Goal: Download file/media

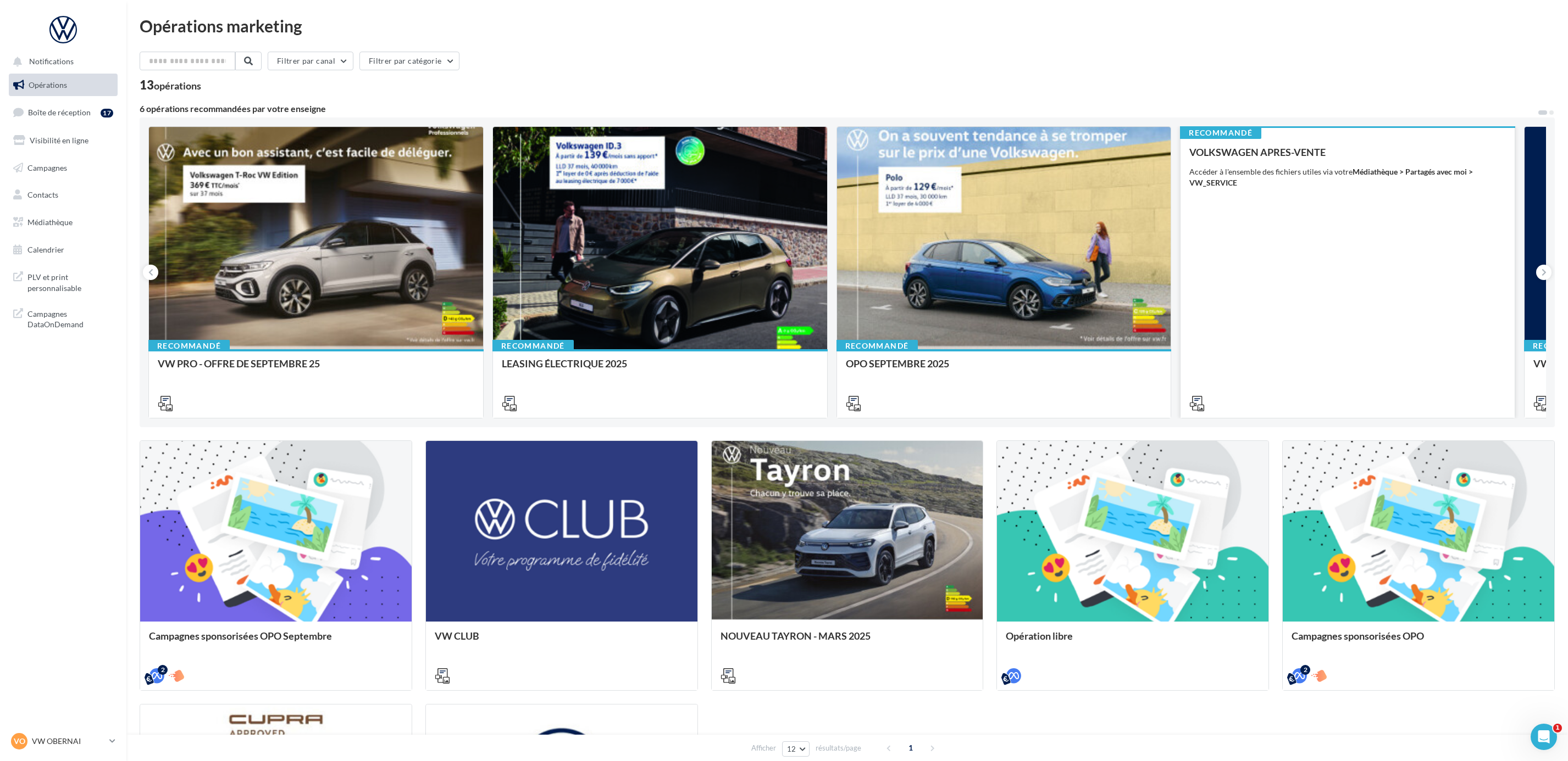
scroll to position [284, 0]
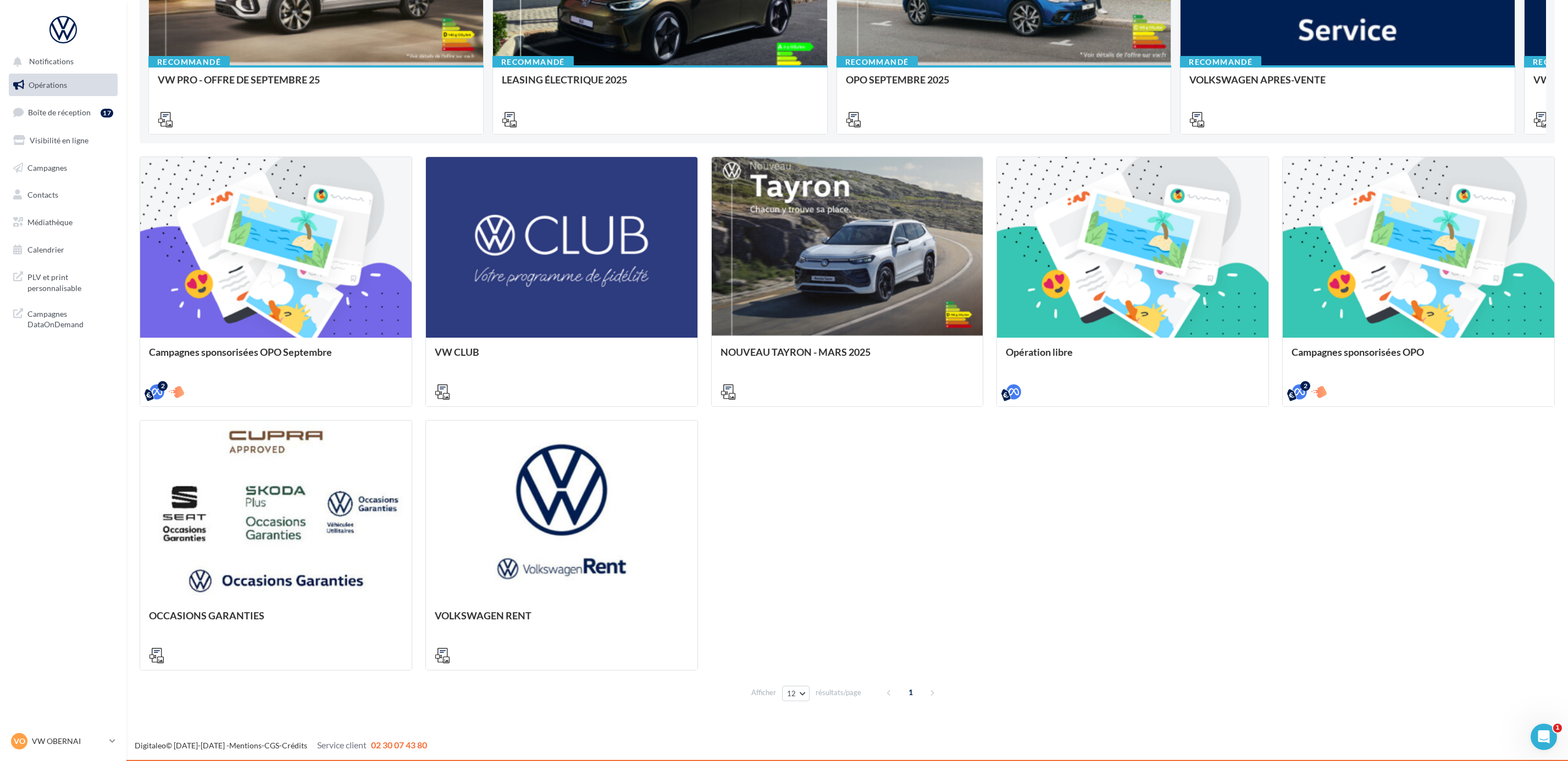
click at [1055, 509] on div "Campagnes sponsorisées OPO Septembre META | OPO Septembre| Click To Map META | …" at bounding box center [847, 413] width 1415 height 514
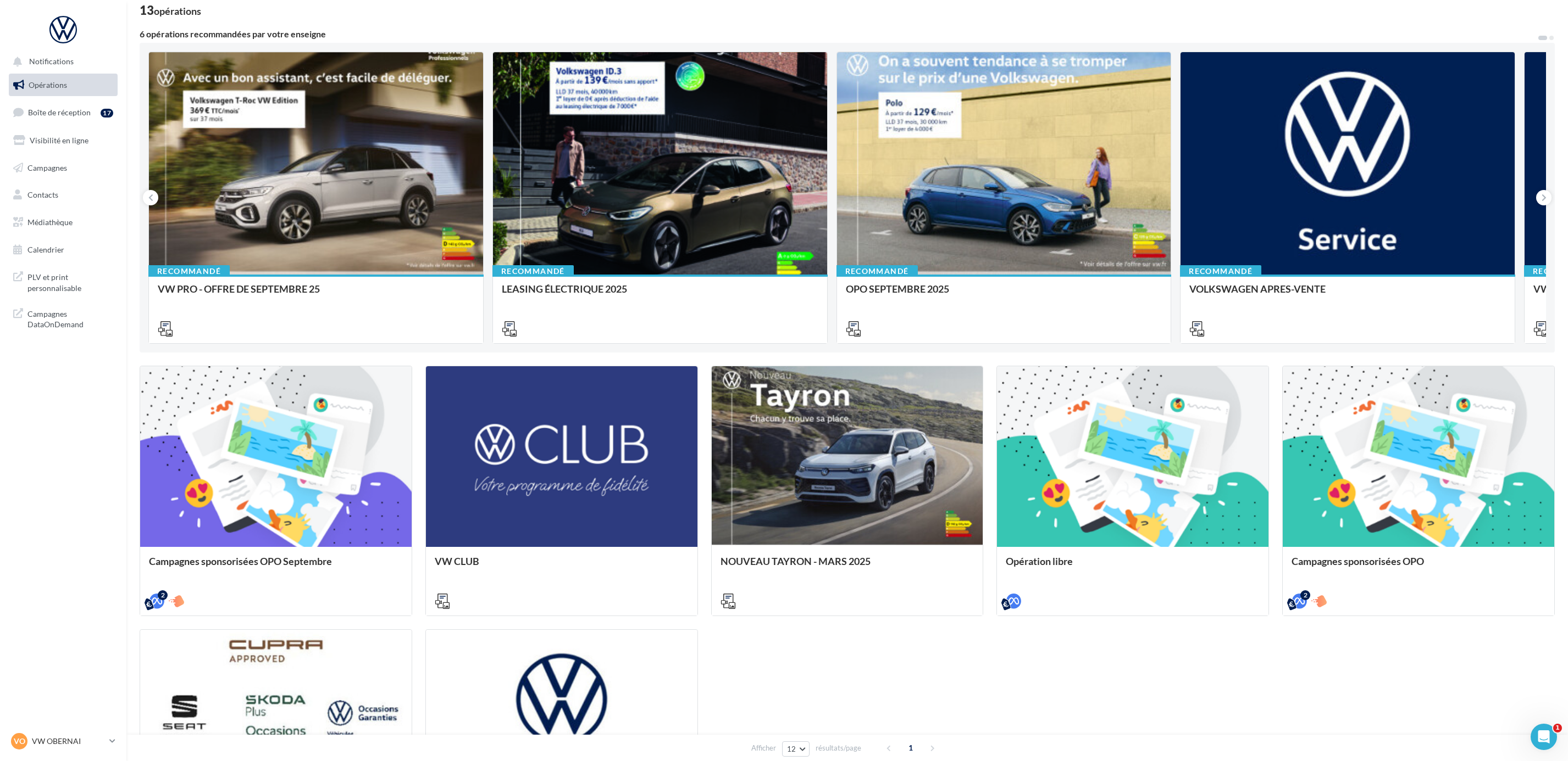
scroll to position [0, 0]
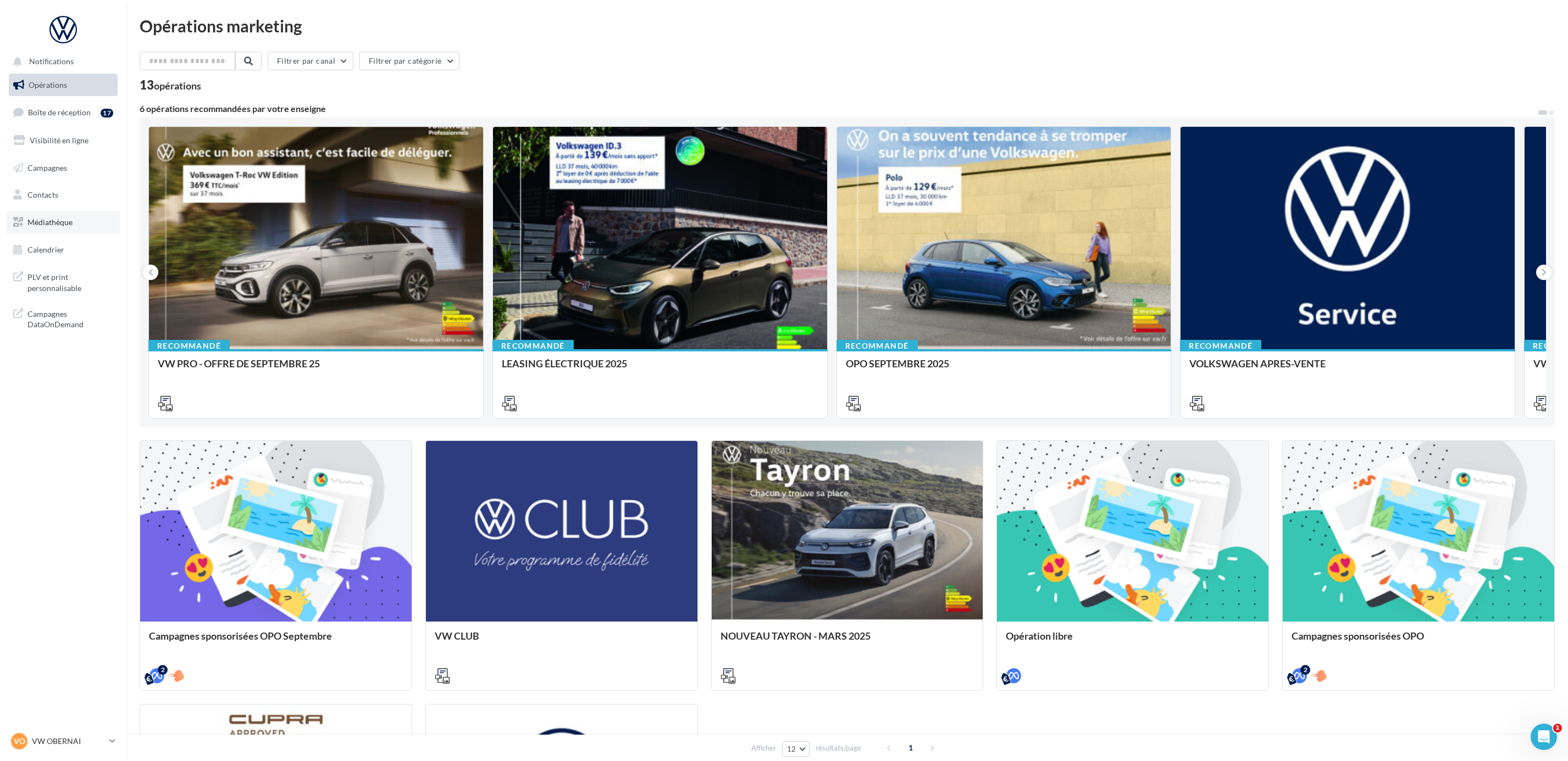
click at [48, 229] on link "Médiathèque" at bounding box center [63, 223] width 113 height 23
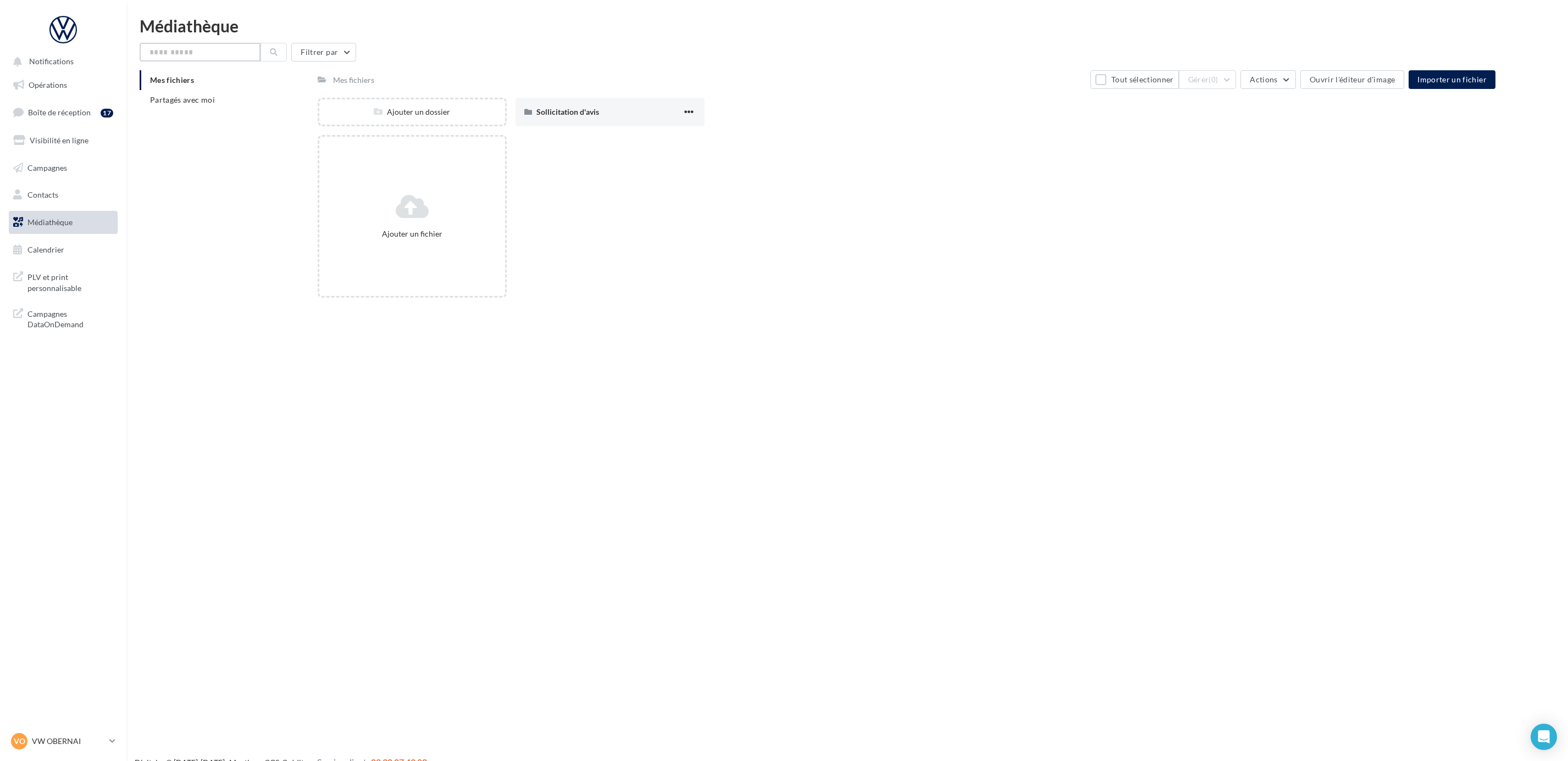
click at [193, 56] on input "text" at bounding box center [200, 52] width 121 height 19
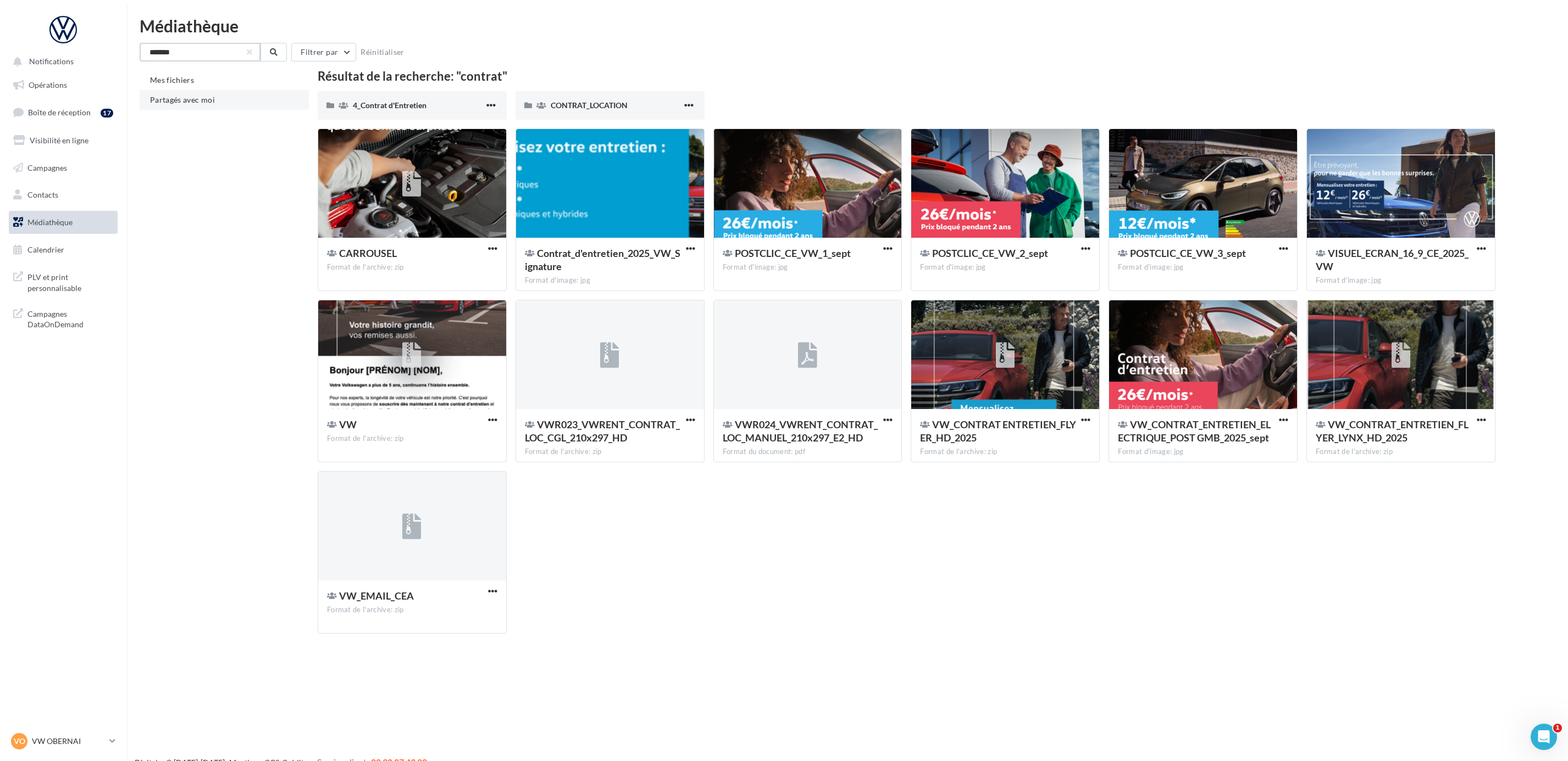
type input "*******"
click at [205, 102] on span "Partagés avec moi" at bounding box center [182, 99] width 65 height 9
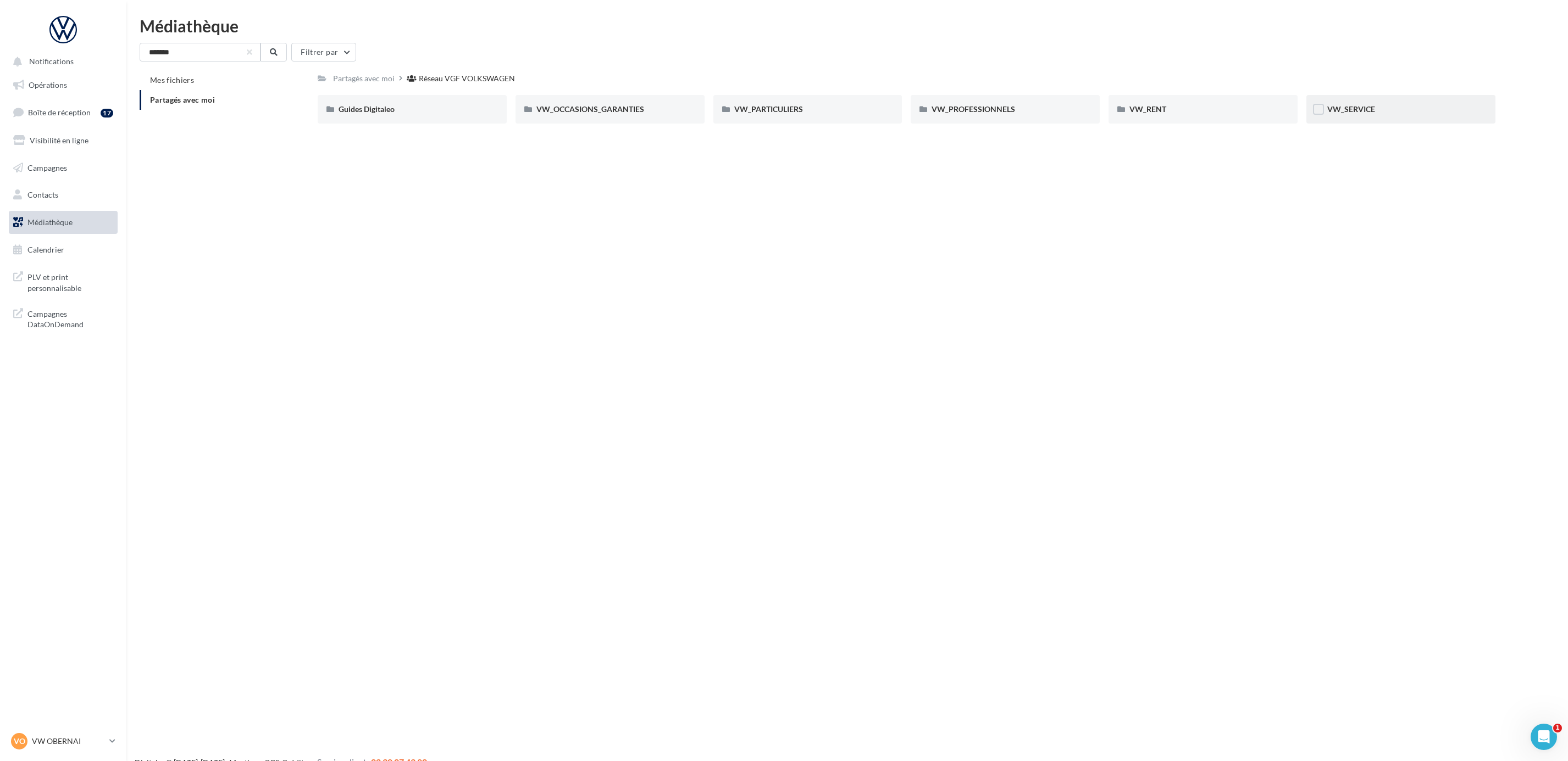
click at [1405, 105] on div "VW_SERVICE" at bounding box center [1401, 109] width 147 height 11
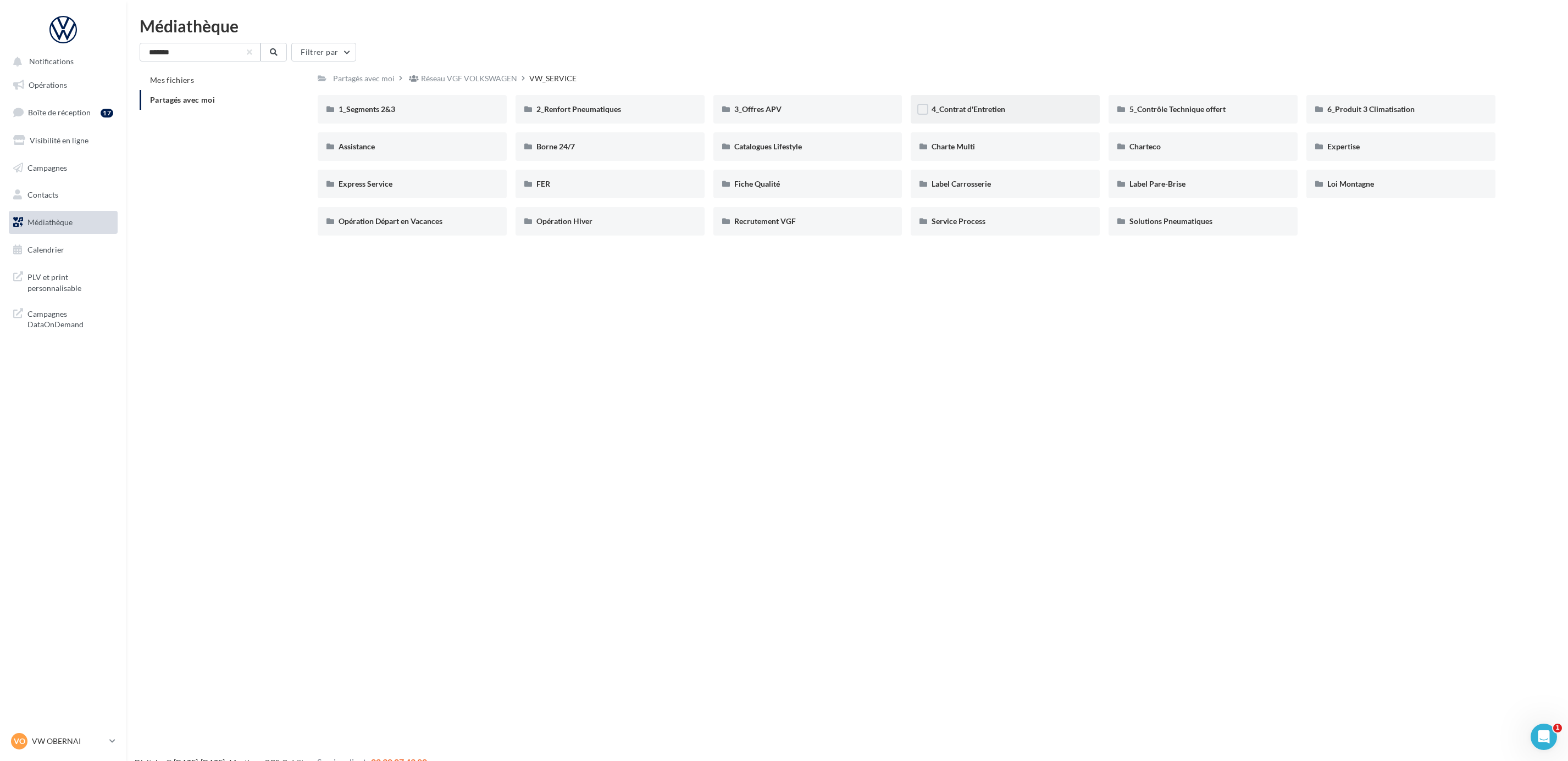
click at [970, 100] on div "4_Contrat d'Entretien" at bounding box center [1005, 109] width 189 height 29
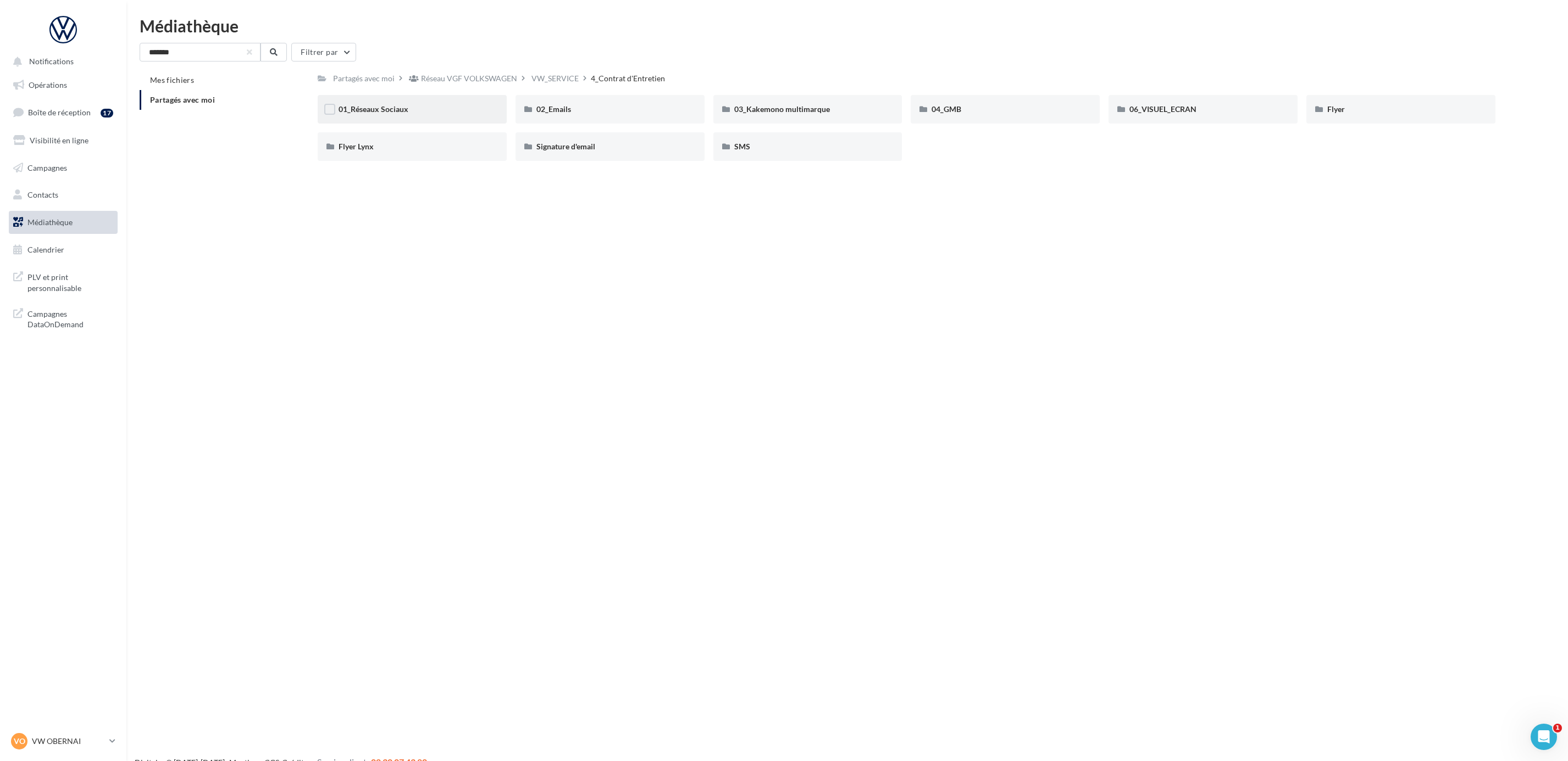
click at [384, 103] on div "01_Réseaux Sociaux" at bounding box center [412, 109] width 189 height 29
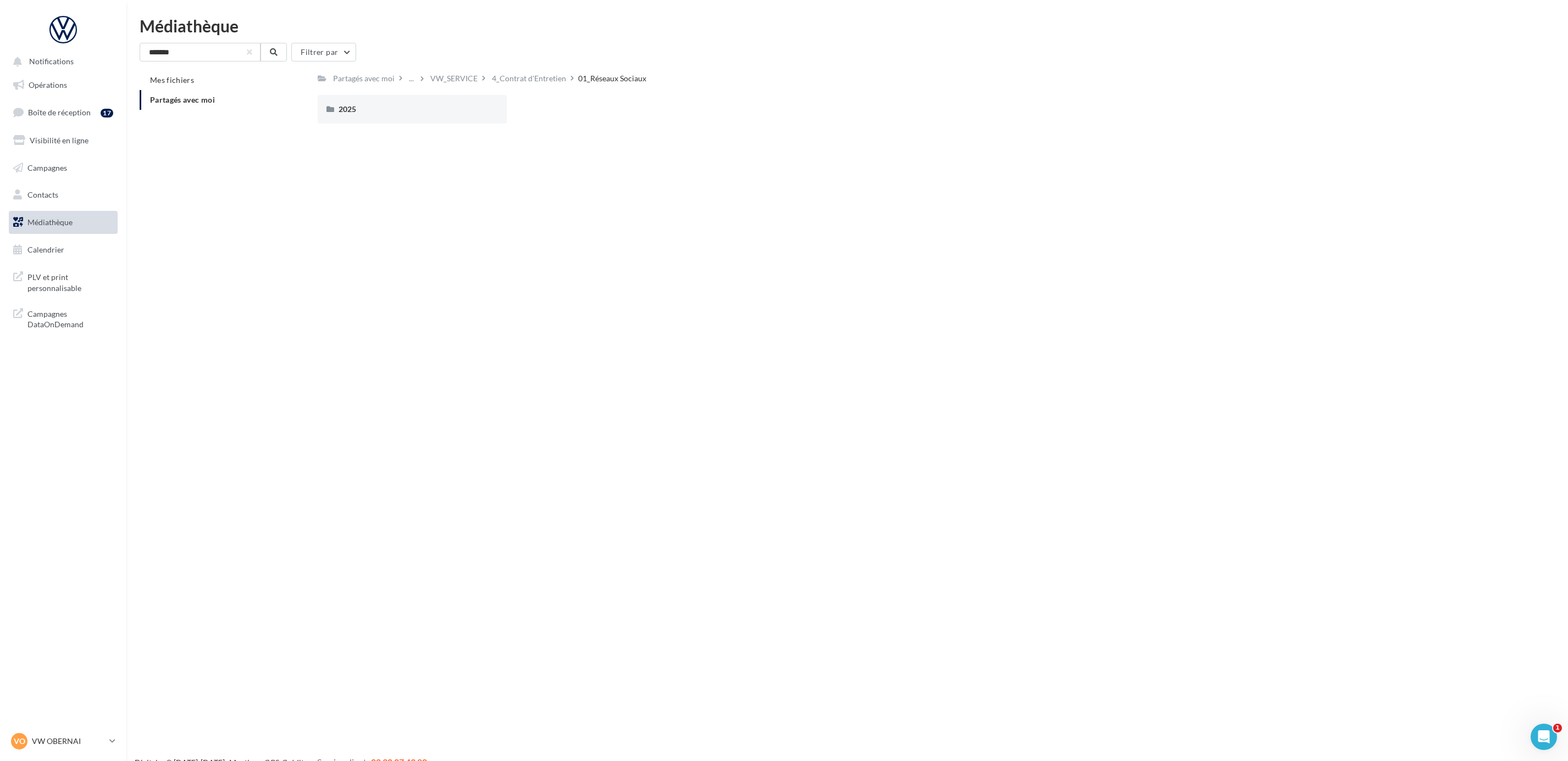
click at [384, 103] on div "2025" at bounding box center [412, 109] width 189 height 29
click at [391, 99] on div "Carrousel" at bounding box center [412, 109] width 189 height 29
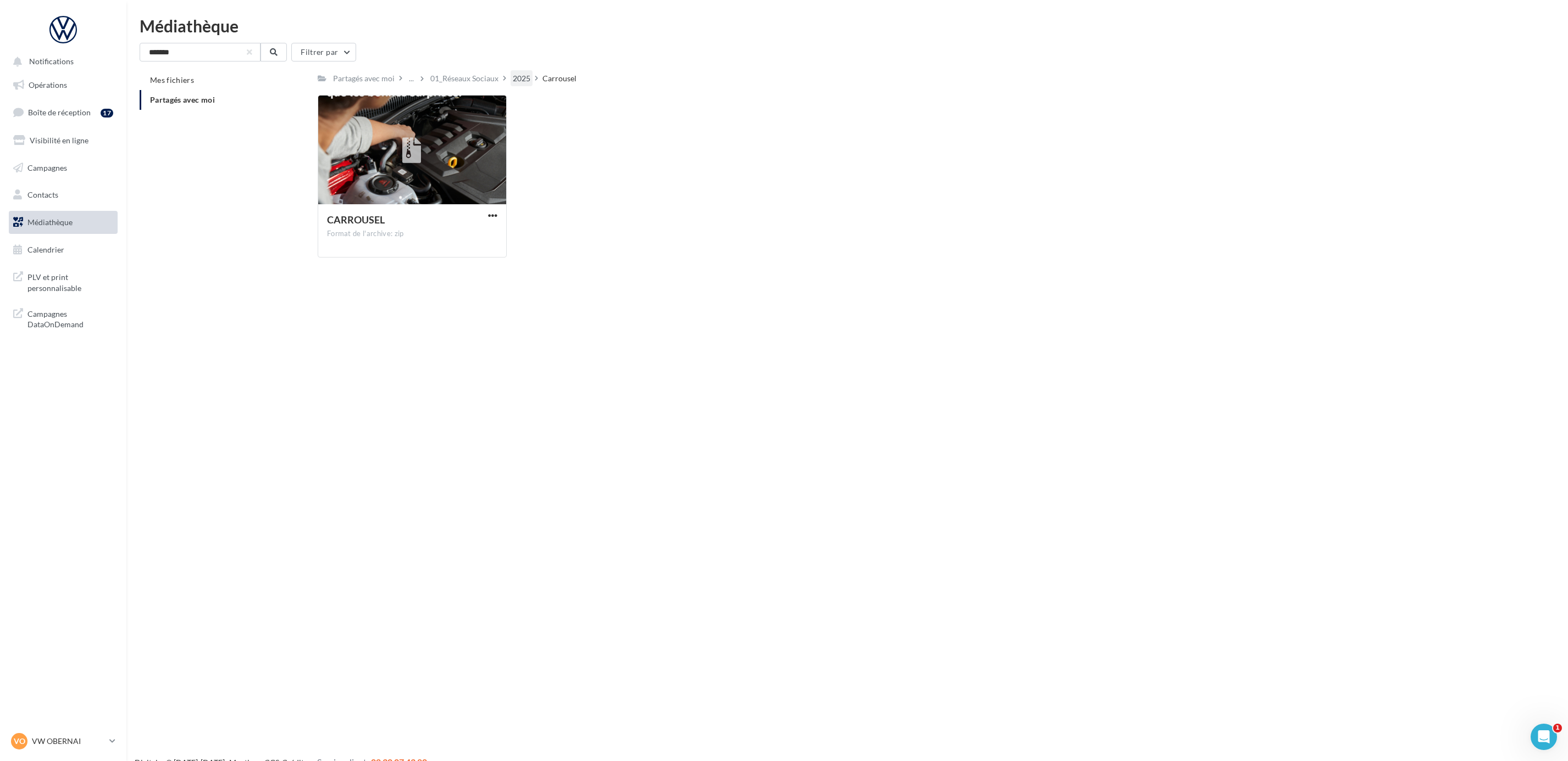
click at [513, 84] on div "2025" at bounding box center [521, 78] width 18 height 11
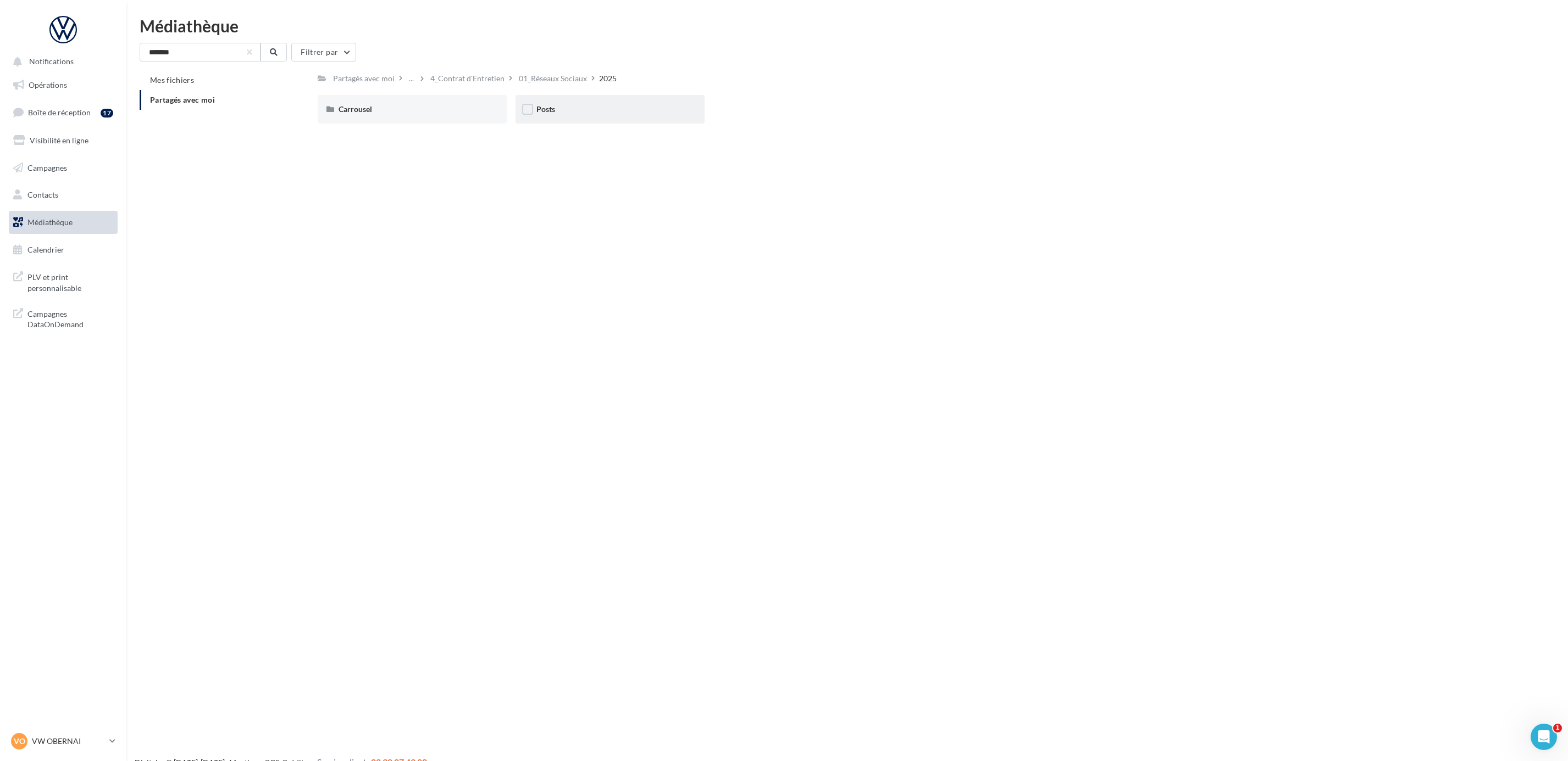
click at [620, 102] on div "Posts" at bounding box center [610, 109] width 189 height 29
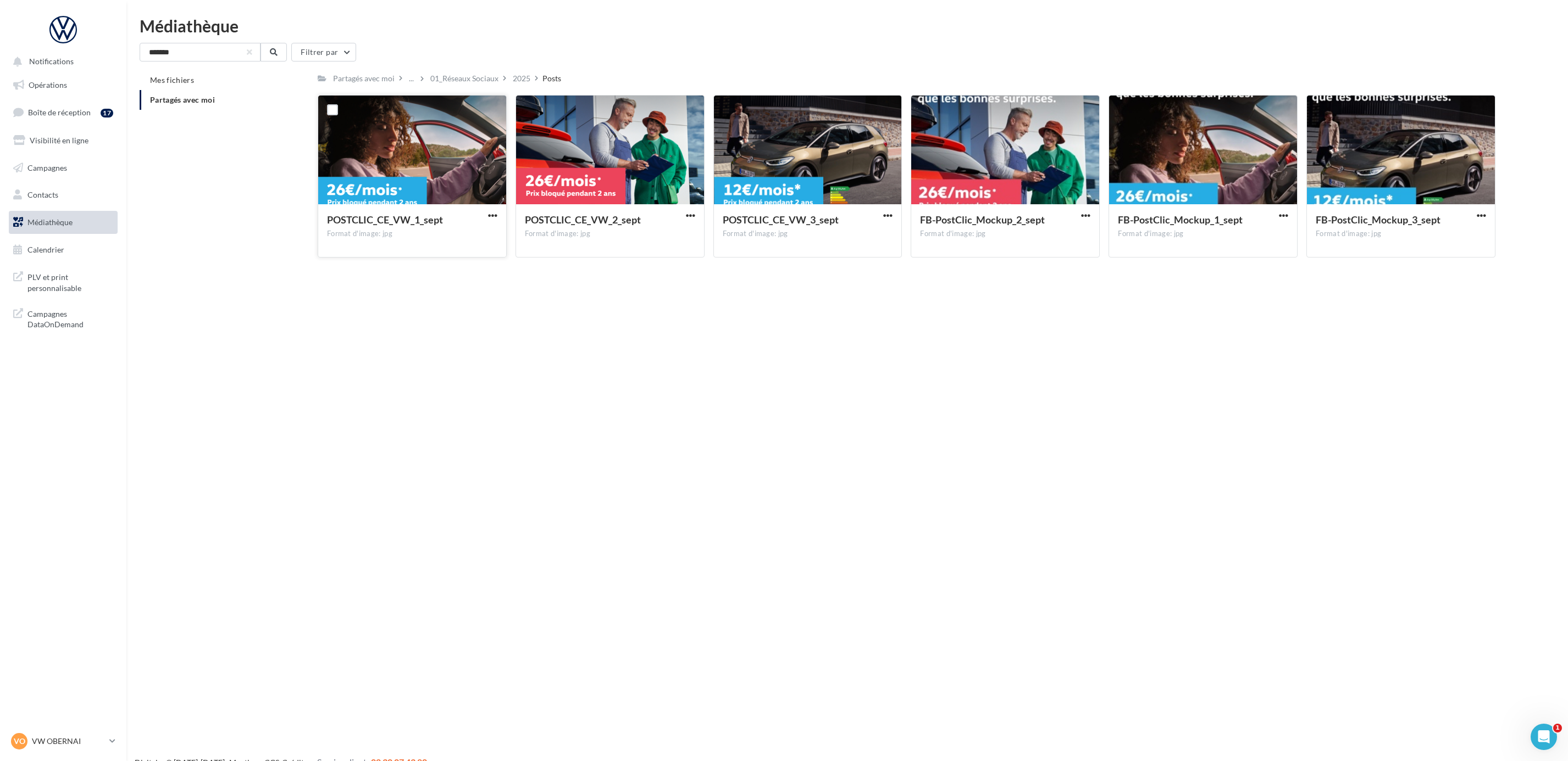
click at [393, 156] on div at bounding box center [412, 150] width 188 height 110
click at [394, 173] on div at bounding box center [412, 150] width 188 height 110
click at [490, 213] on span "button" at bounding box center [492, 215] width 9 height 9
click at [450, 237] on button "Télécharger" at bounding box center [444, 237] width 110 height 29
click at [689, 215] on span "button" at bounding box center [690, 215] width 9 height 9
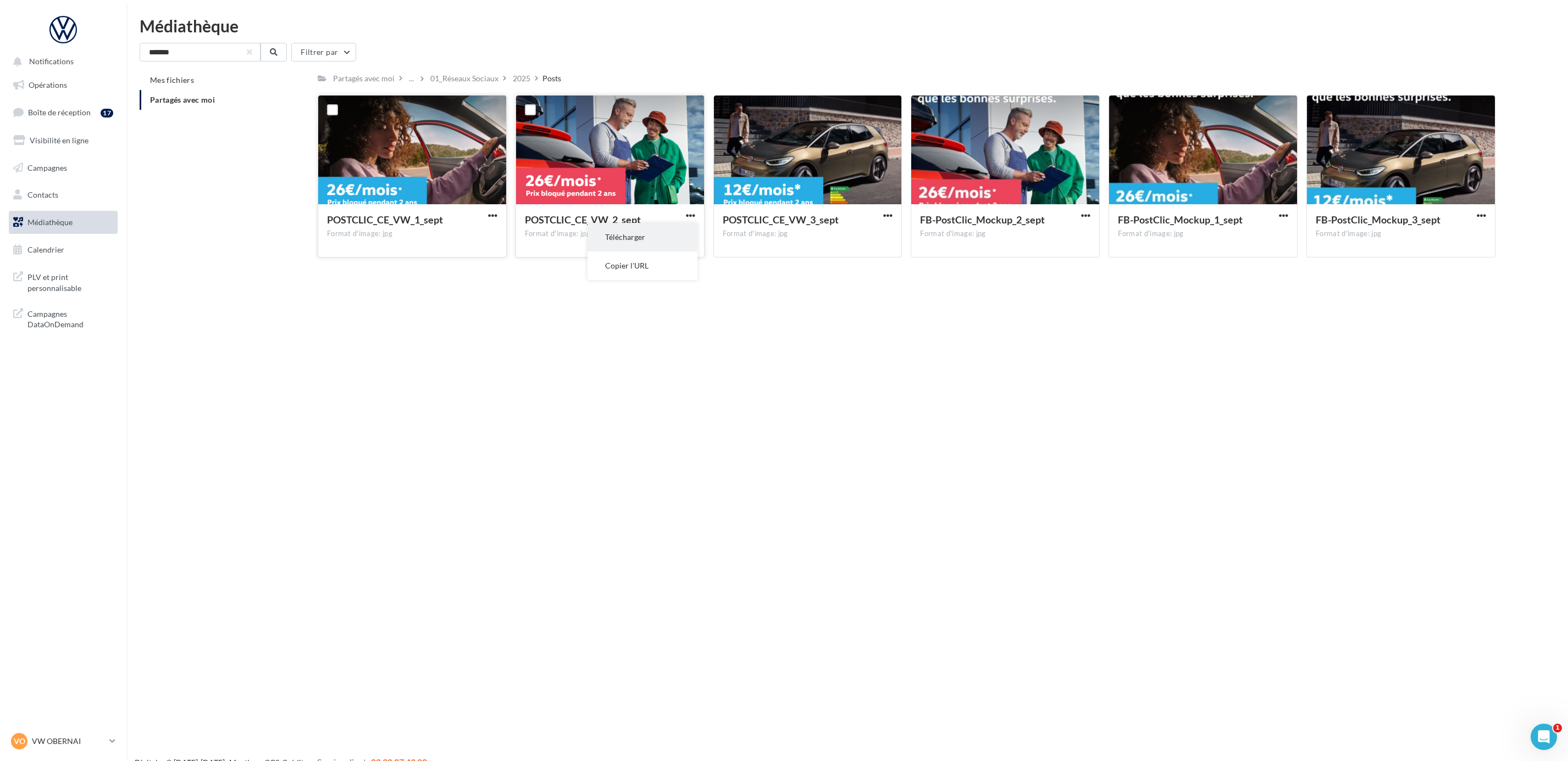
click at [640, 240] on button "Télécharger" at bounding box center [642, 237] width 110 height 29
drag, startPoint x: 586, startPoint y: 165, endPoint x: -1423, endPoint y: 302, distance: 2013.7
click at [0, 302] on html "Notifications Opérations Boîte de réception 17 Visibilité en ligne Campagnes Co…" at bounding box center [784, 380] width 1568 height 761
